Goal: Task Accomplishment & Management: Use online tool/utility

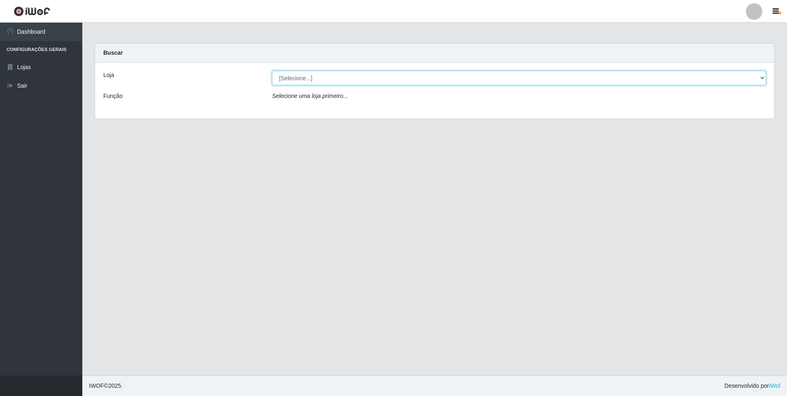
click at [765, 77] on select "[Selecione...] Extrabom - Loja 01 Centro de Distribuição" at bounding box center [519, 78] width 494 height 14
select select "435"
click at [272, 71] on select "[Selecione...] Extrabom - Loja 01 Centro de Distribuição" at bounding box center [519, 78] width 494 height 14
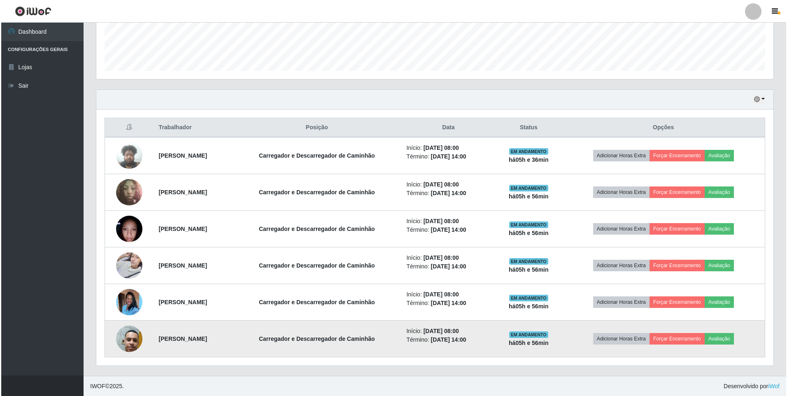
scroll to position [224, 0]
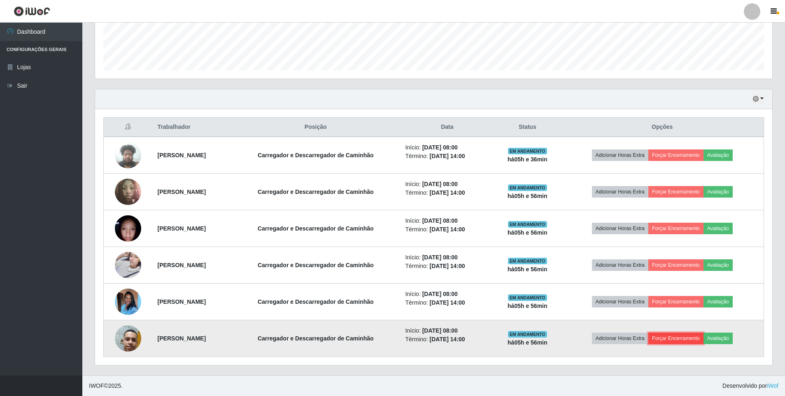
click at [686, 340] on button "Forçar Encerramento" at bounding box center [675, 339] width 55 height 12
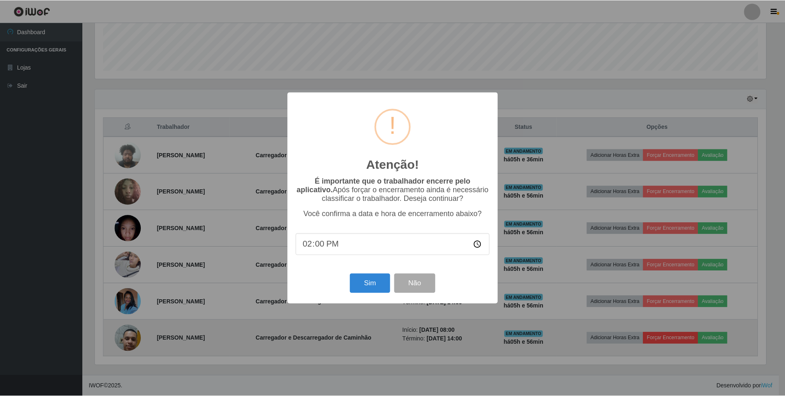
scroll to position [171, 673]
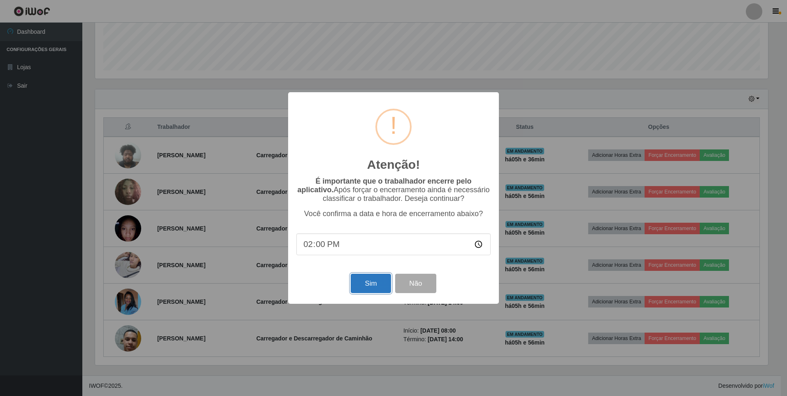
click at [377, 286] on button "Sim" at bounding box center [371, 283] width 40 height 19
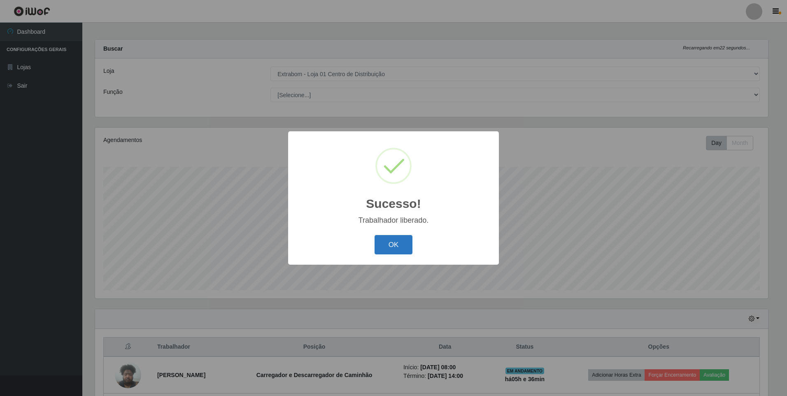
click at [389, 253] on button "OK" at bounding box center [394, 244] width 38 height 19
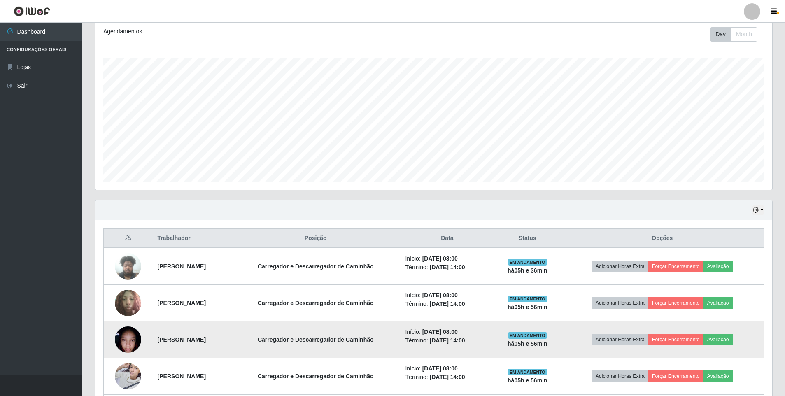
scroll to position [169, 0]
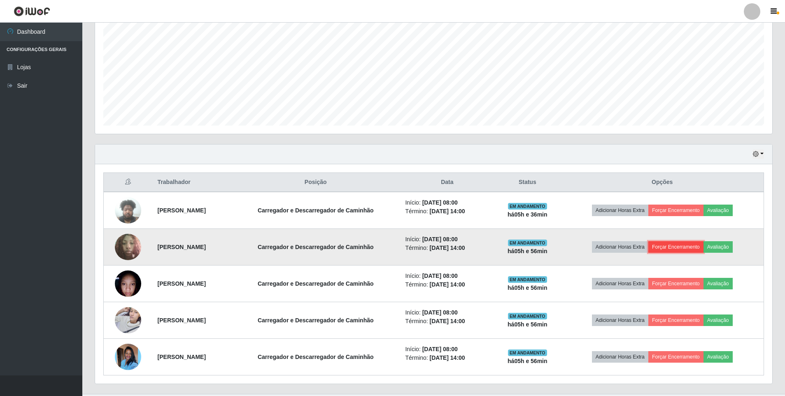
click at [681, 248] on button "Forçar Encerramento" at bounding box center [675, 247] width 55 height 12
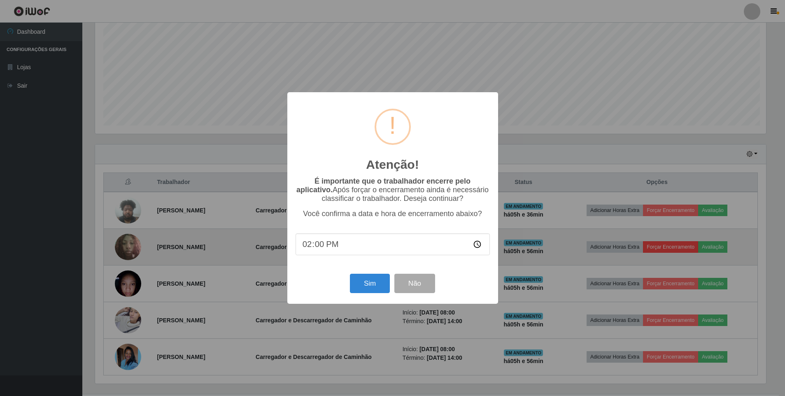
scroll to position [171, 673]
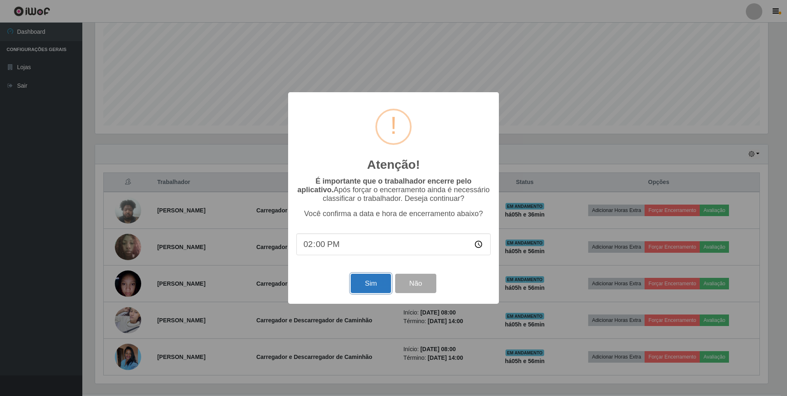
click at [368, 283] on button "Sim" at bounding box center [371, 283] width 40 height 19
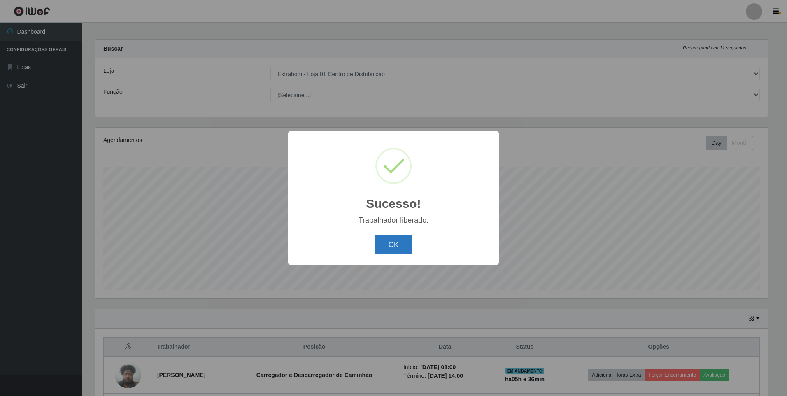
click at [384, 249] on button "OK" at bounding box center [394, 244] width 38 height 19
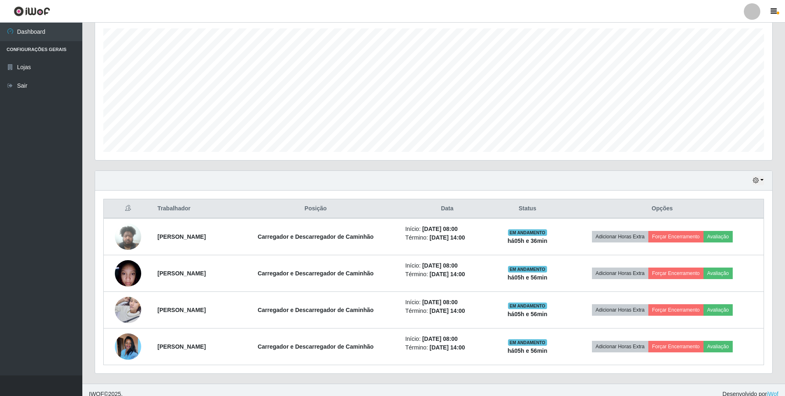
scroll to position [151, 0]
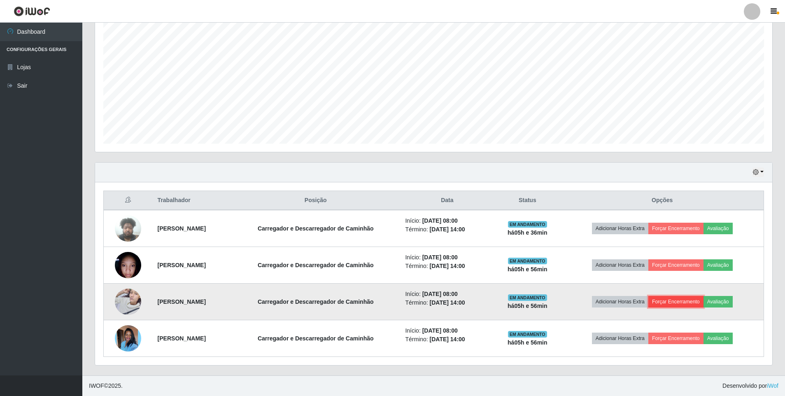
click at [685, 299] on button "Forçar Encerramento" at bounding box center [675, 302] width 55 height 12
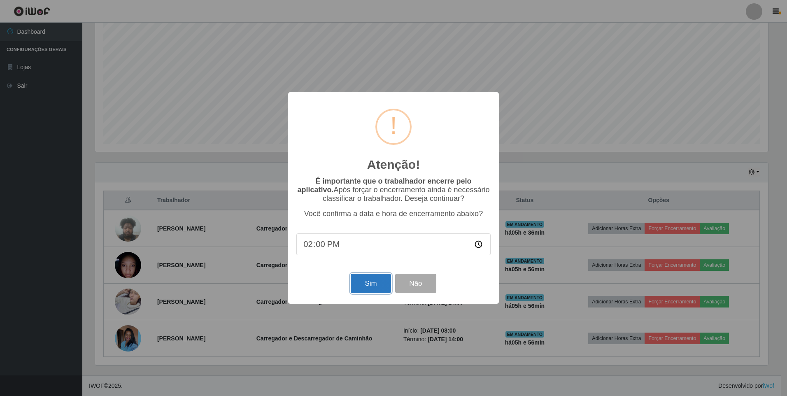
click at [372, 287] on button "Sim" at bounding box center [371, 283] width 40 height 19
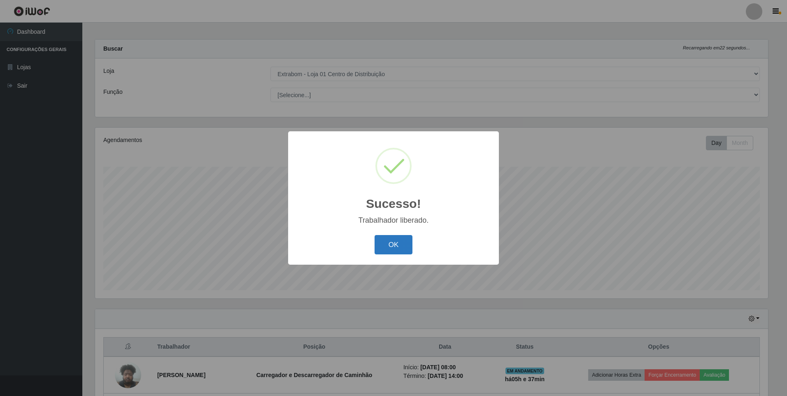
click at [385, 250] on button "OK" at bounding box center [394, 244] width 38 height 19
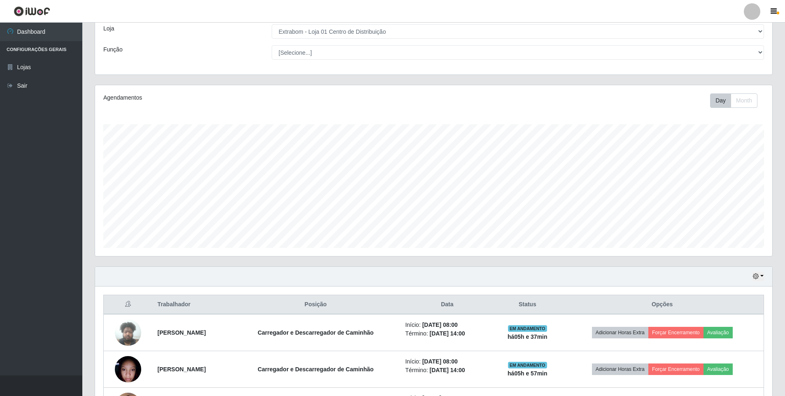
scroll to position [114, 0]
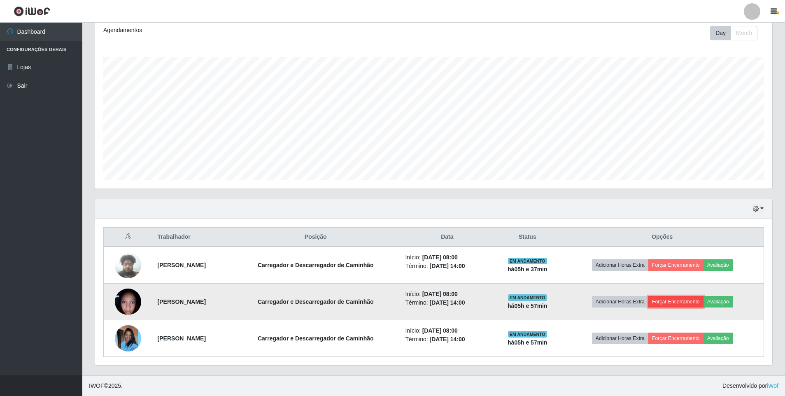
click at [687, 303] on button "Forçar Encerramento" at bounding box center [675, 302] width 55 height 12
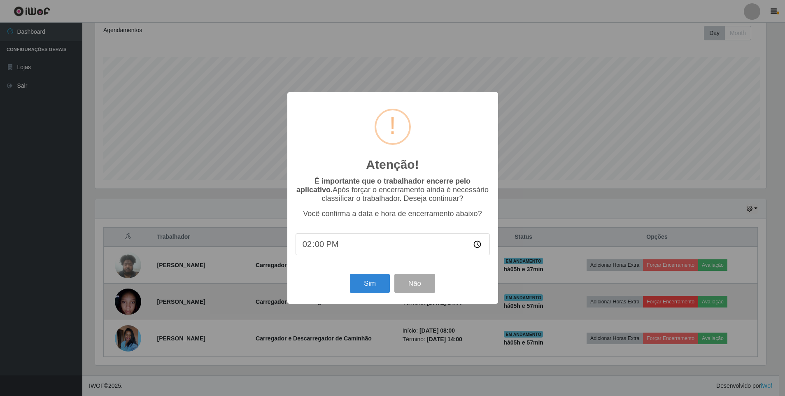
scroll to position [171, 673]
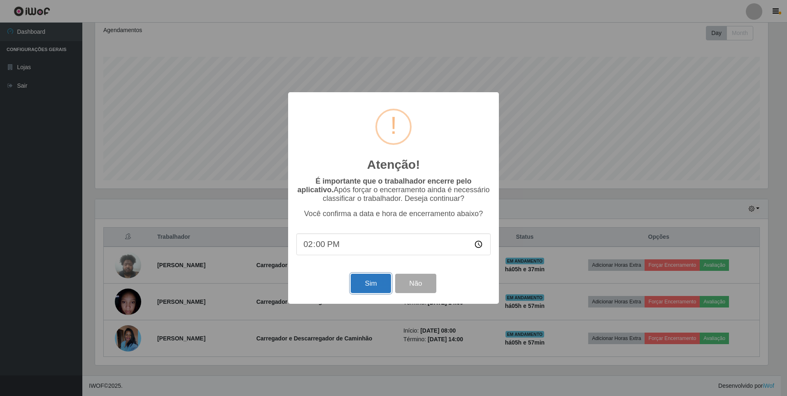
click at [375, 282] on button "Sim" at bounding box center [371, 283] width 40 height 19
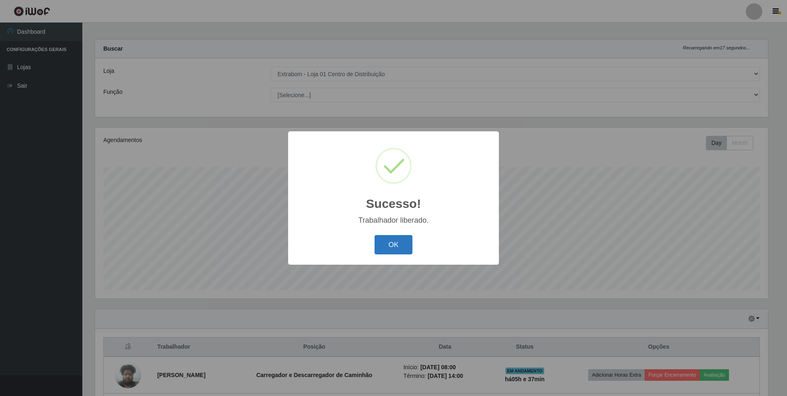
click at [394, 238] on button "OK" at bounding box center [394, 244] width 38 height 19
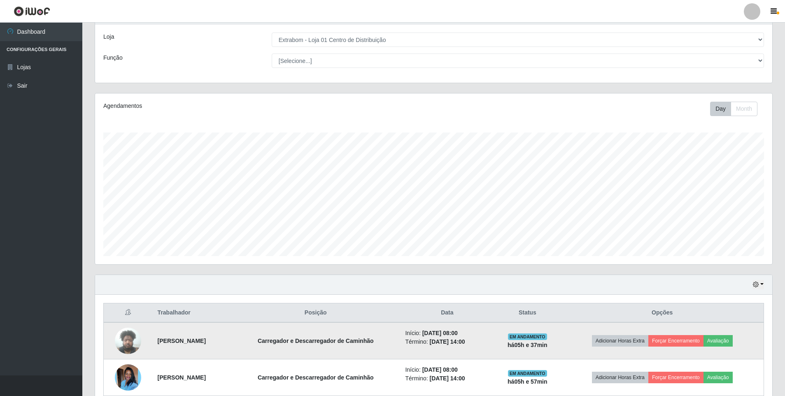
scroll to position [0, 0]
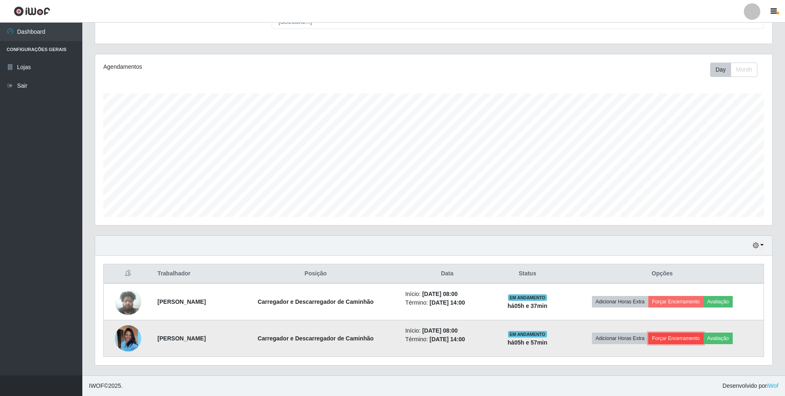
click at [683, 337] on button "Forçar Encerramento" at bounding box center [675, 339] width 55 height 12
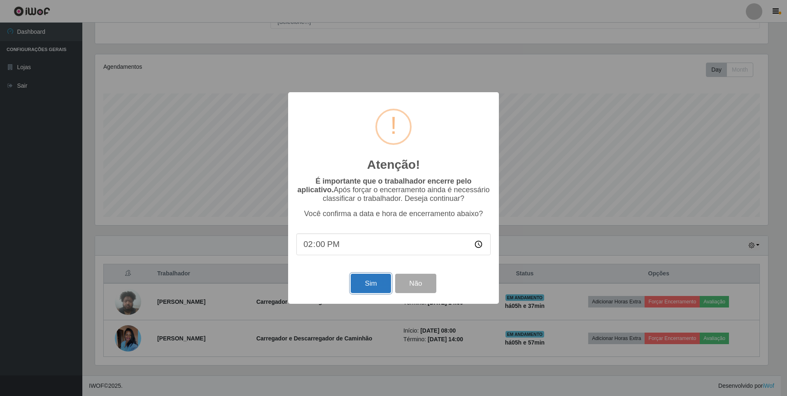
click at [360, 283] on button "Sim" at bounding box center [371, 283] width 40 height 19
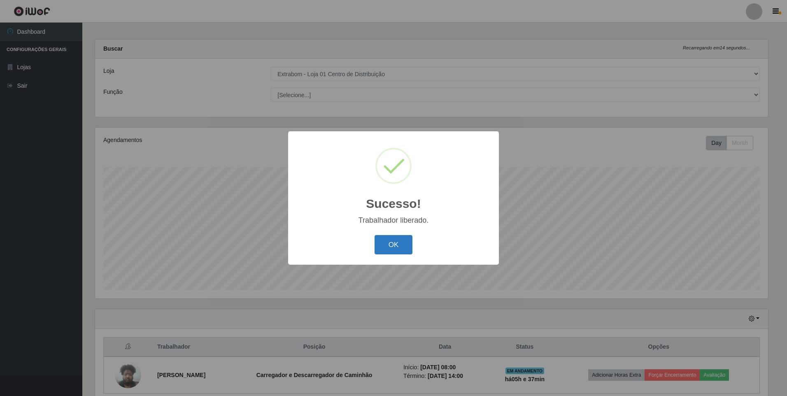
click at [383, 250] on button "OK" at bounding box center [394, 244] width 38 height 19
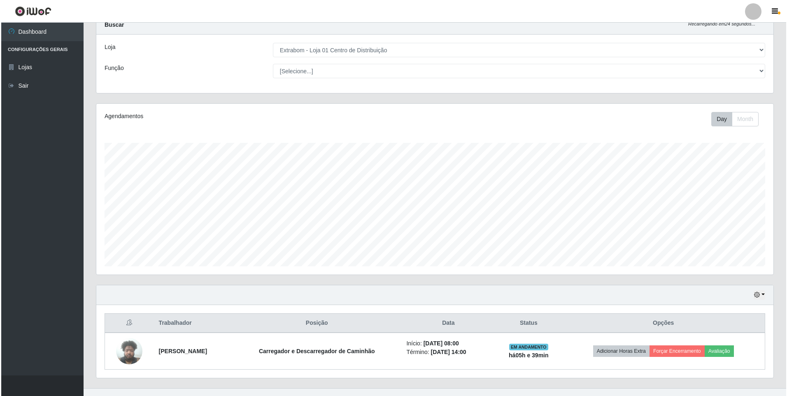
scroll to position [41, 0]
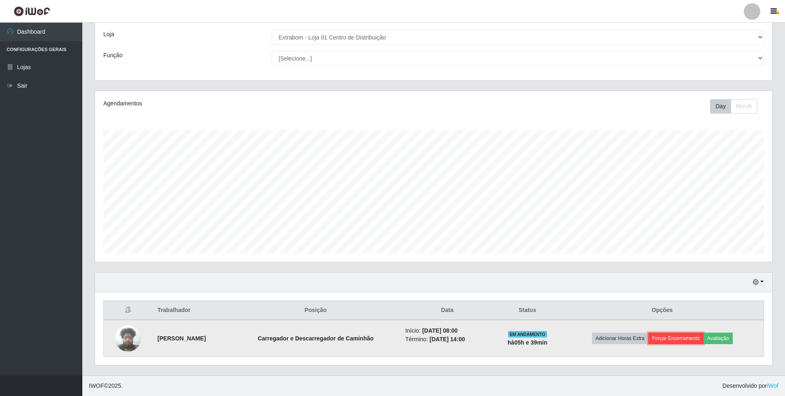
click at [685, 337] on button "Forçar Encerramento" at bounding box center [675, 339] width 55 height 12
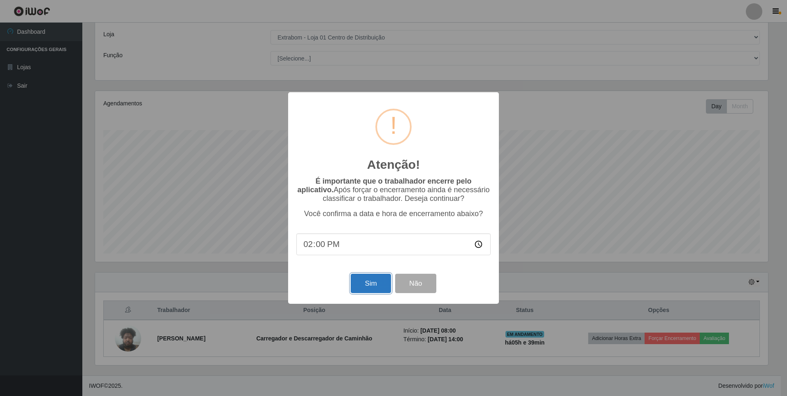
click at [359, 280] on button "Sim" at bounding box center [371, 283] width 40 height 19
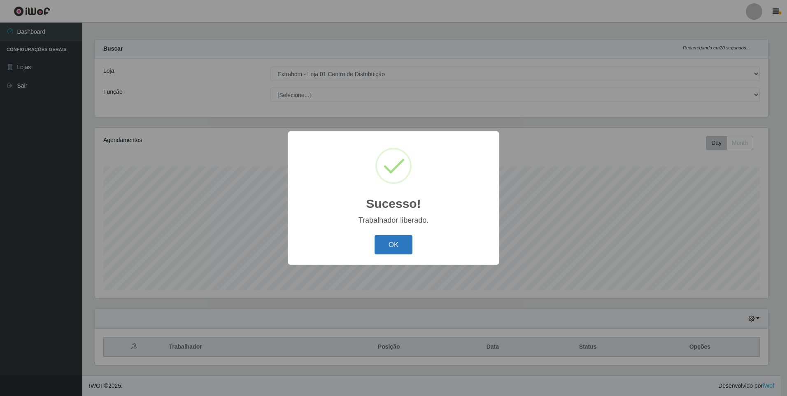
drag, startPoint x: 400, startPoint y: 238, endPoint x: 397, endPoint y: 244, distance: 6.3
click at [398, 243] on button "OK" at bounding box center [394, 244] width 38 height 19
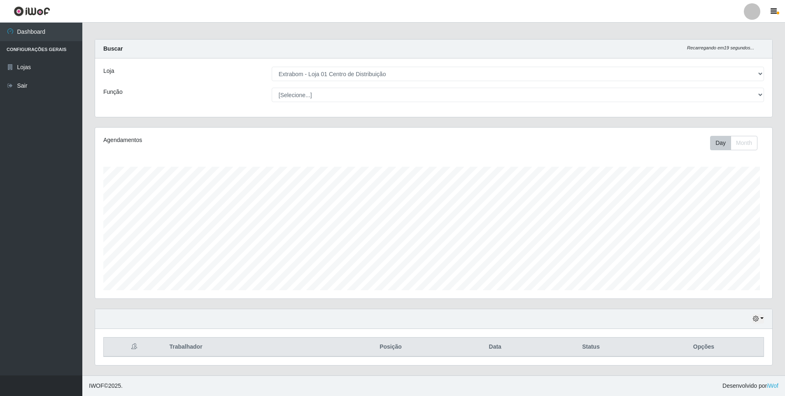
scroll to position [171, 677]
